Goal: Book appointment/travel/reservation

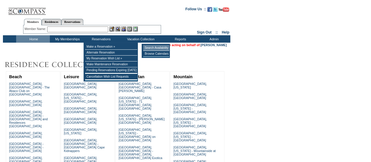
click at [153, 46] on td "Search Availability" at bounding box center [156, 48] width 26 height 6
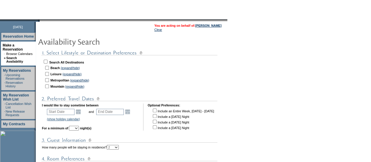
scroll to position [55, 0]
click at [48, 61] on input "checkbox" at bounding box center [46, 62] width 4 height 4
checkbox input "true"
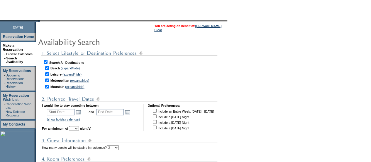
checkbox input "true"
click at [82, 111] on link "Open the calendar popup." at bounding box center [78, 112] width 6 height 6
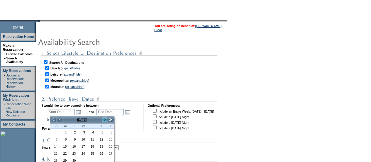
click at [104, 119] on link ">" at bounding box center [105, 120] width 6 height 6
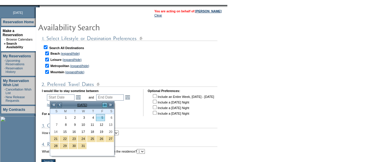
scroll to position [70, 0]
click at [57, 135] on link "21" at bounding box center [54, 138] width 9 height 6
type input "[DATE]"
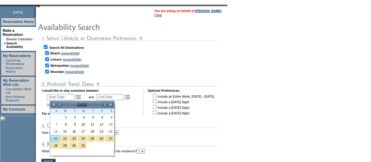
type input "[DATE]"
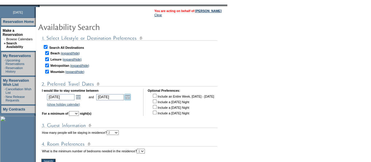
click at [131, 95] on link "Open the calendar popup." at bounding box center [127, 97] width 6 height 6
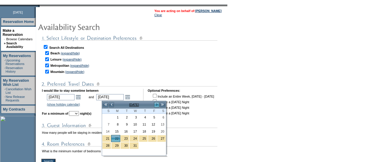
click at [158, 104] on link ">" at bounding box center [157, 105] width 6 height 6
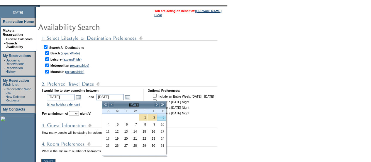
click at [165, 114] on link "3" at bounding box center [161, 117] width 9 height 6
type input "[DATE]"
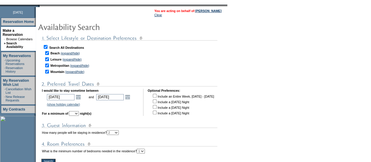
click at [79, 115] on select "1 2 3 4 5 6 7 8 9 10 11 12 13 14" at bounding box center [74, 113] width 10 height 5
select select "4"
click at [77, 112] on select "1 2 3 4 5 6 7 8 9 10 11 12 13 14" at bounding box center [74, 113] width 10 height 5
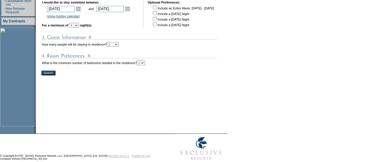
click at [54, 75] on input "Search!" at bounding box center [48, 72] width 14 height 5
